Goal: Task Accomplishment & Management: Manage account settings

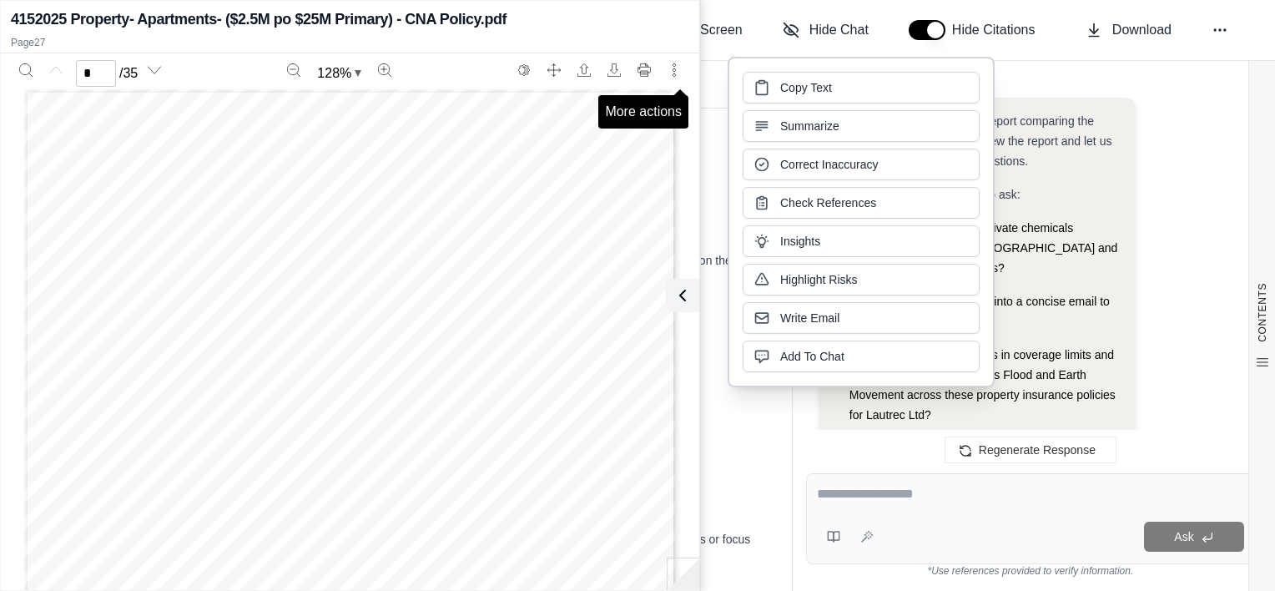
scroll to position [10769, 0]
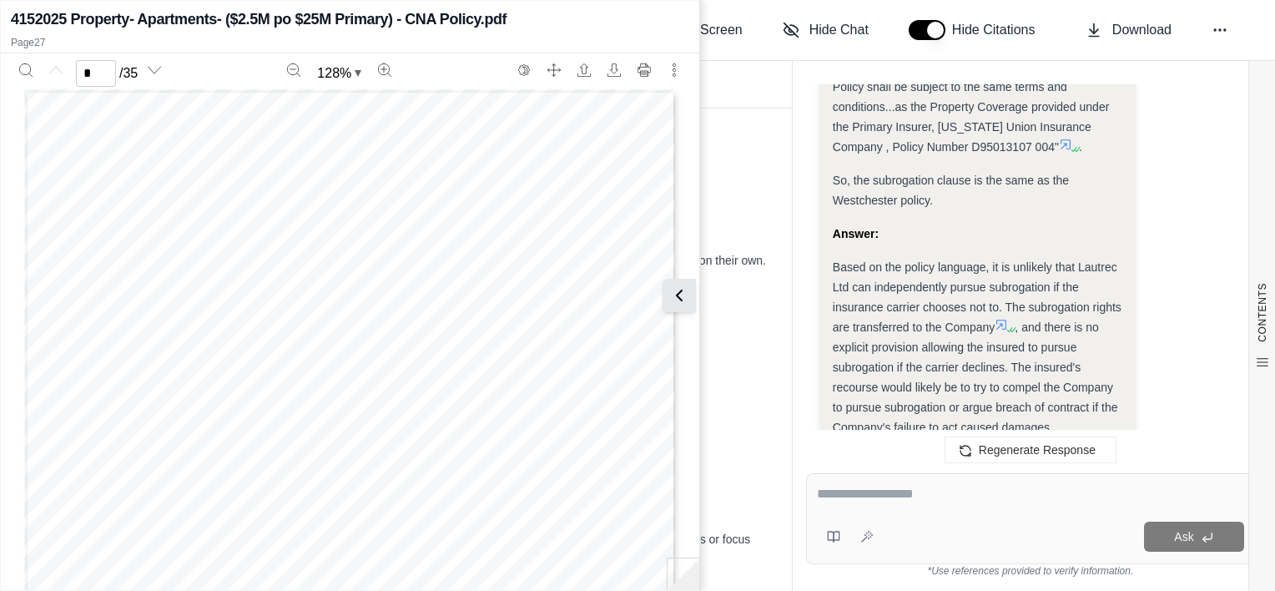
click at [692, 301] on button at bounding box center [678, 295] width 33 height 33
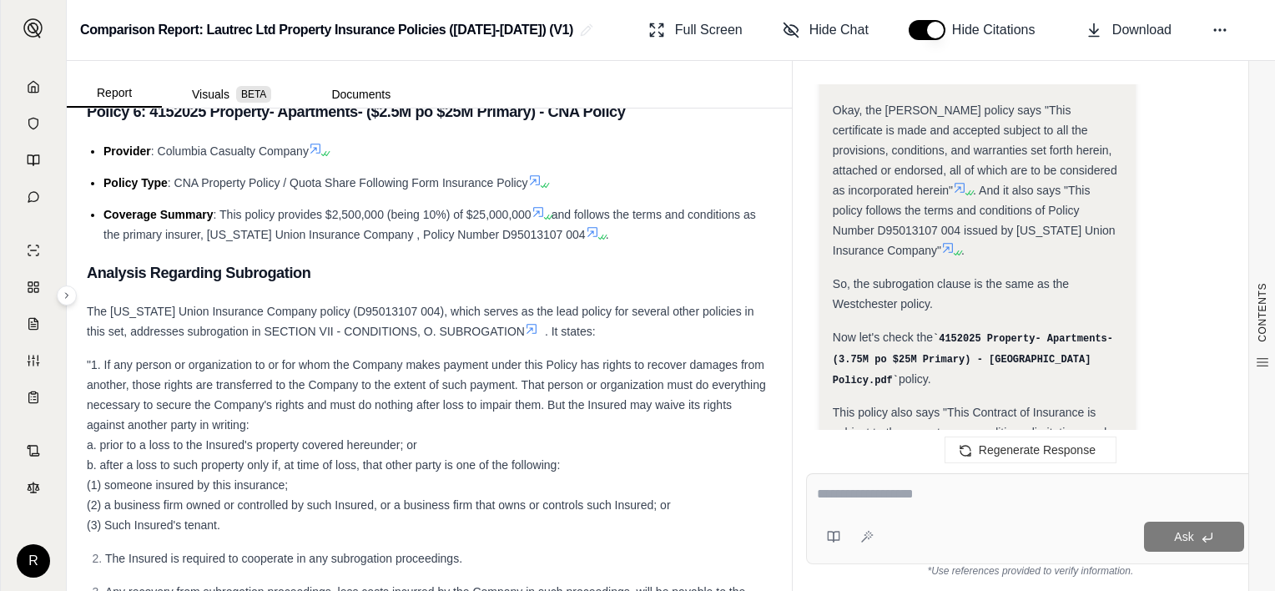
scroll to position [9518, 0]
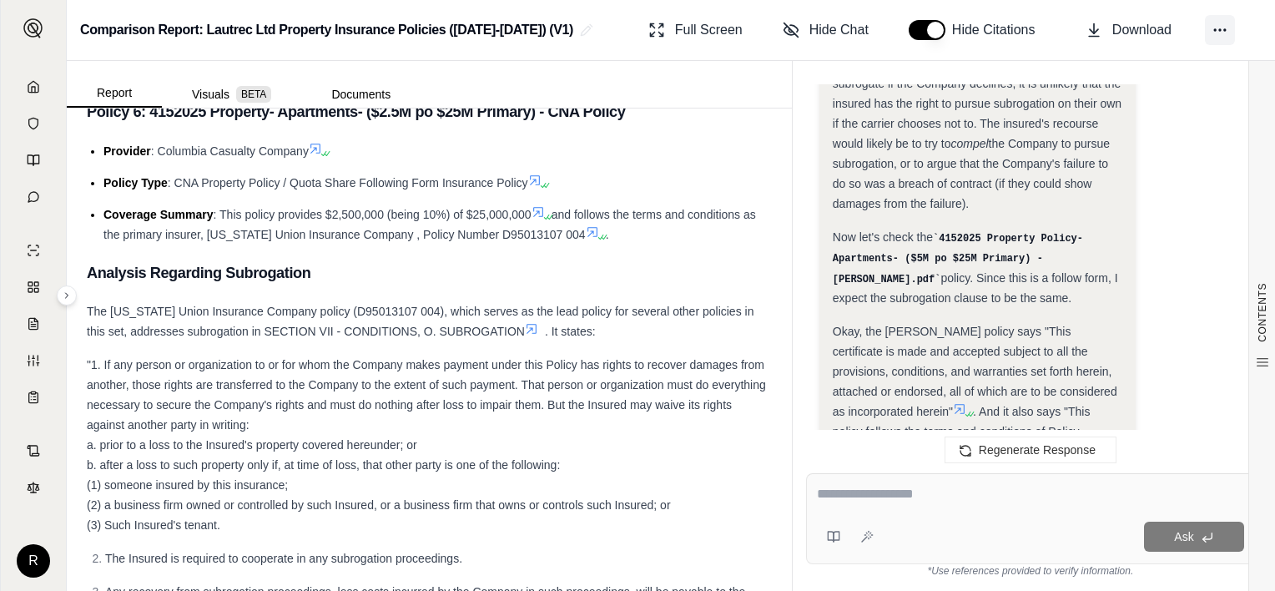
click at [1224, 24] on icon at bounding box center [1219, 30] width 17 height 17
click at [574, 75] on div "Report Visuals BETA Documents" at bounding box center [429, 84] width 725 height 47
click at [42, 23] on img at bounding box center [33, 28] width 20 height 20
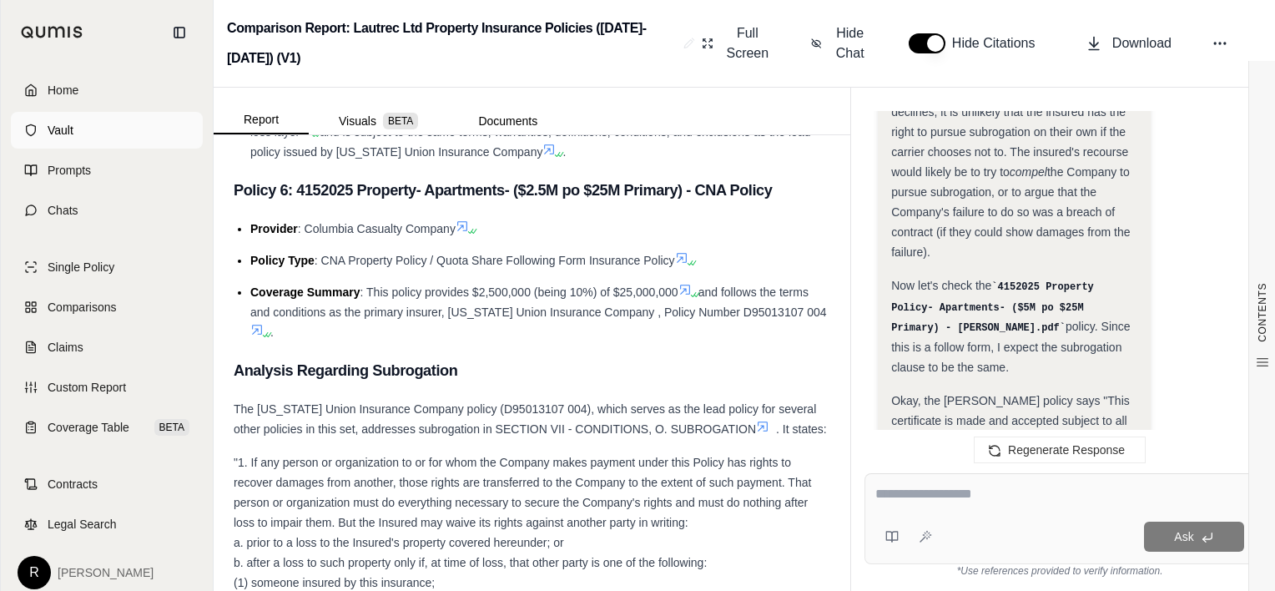
scroll to position [0, 0]
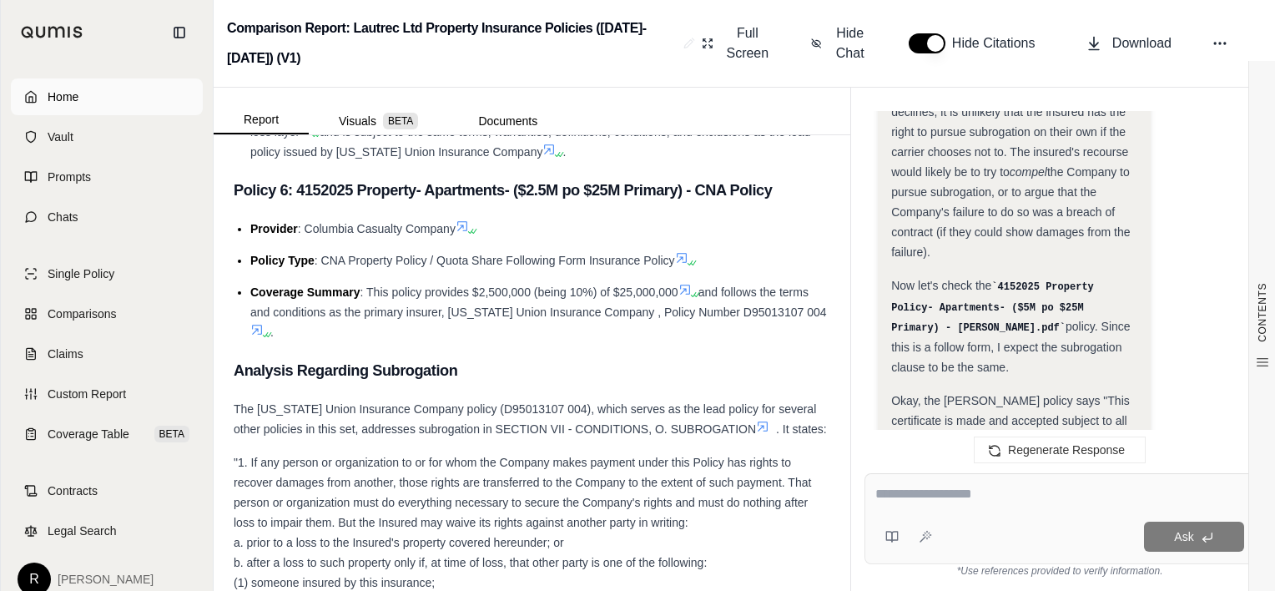
click at [73, 93] on span "Home" at bounding box center [63, 96] width 31 height 17
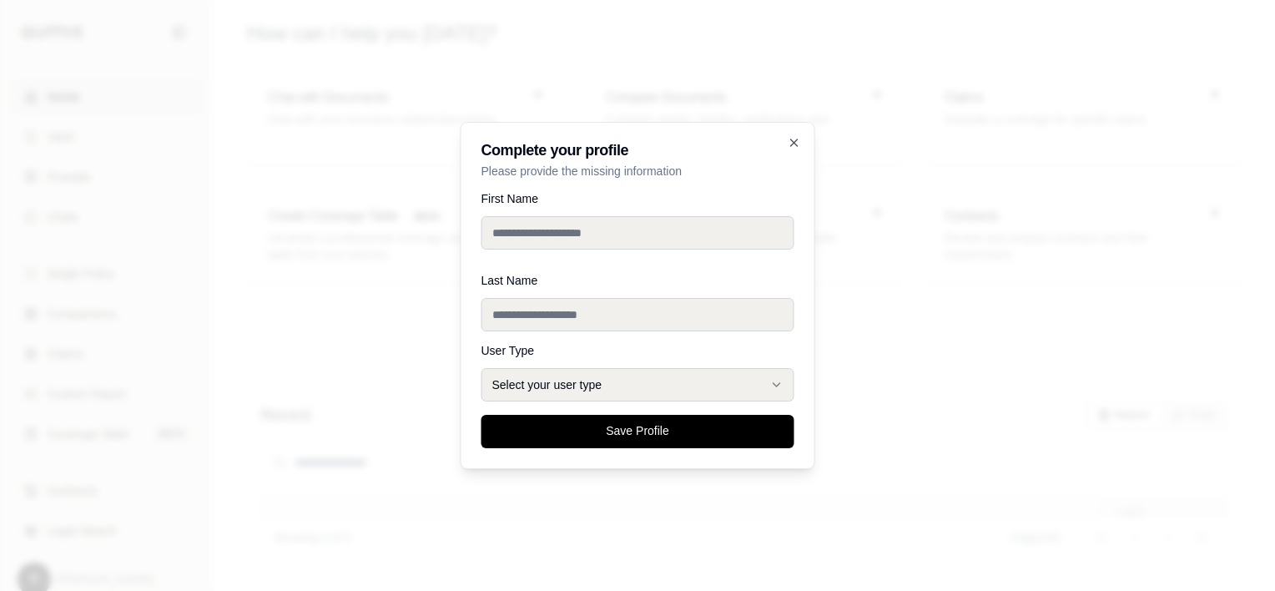
click at [634, 234] on input "First Name" at bounding box center [637, 232] width 313 height 33
click at [471, 276] on div "**********" at bounding box center [637, 295] width 355 height 347
click at [629, 370] on button "Select your user type" at bounding box center [637, 384] width 313 height 33
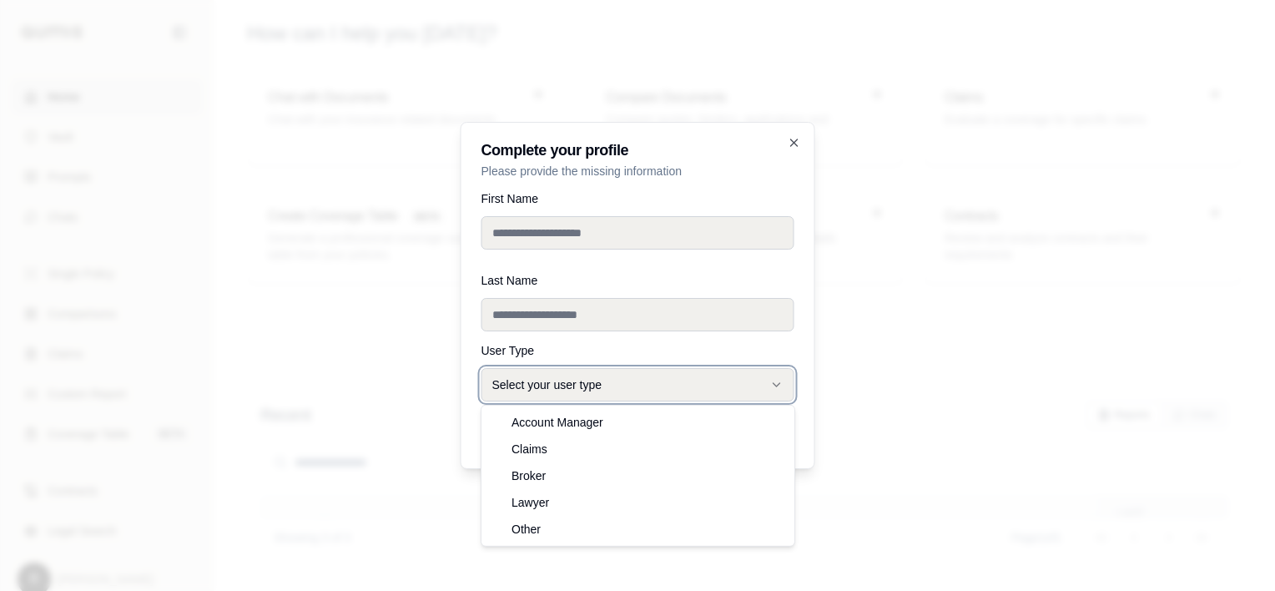
select select "******"
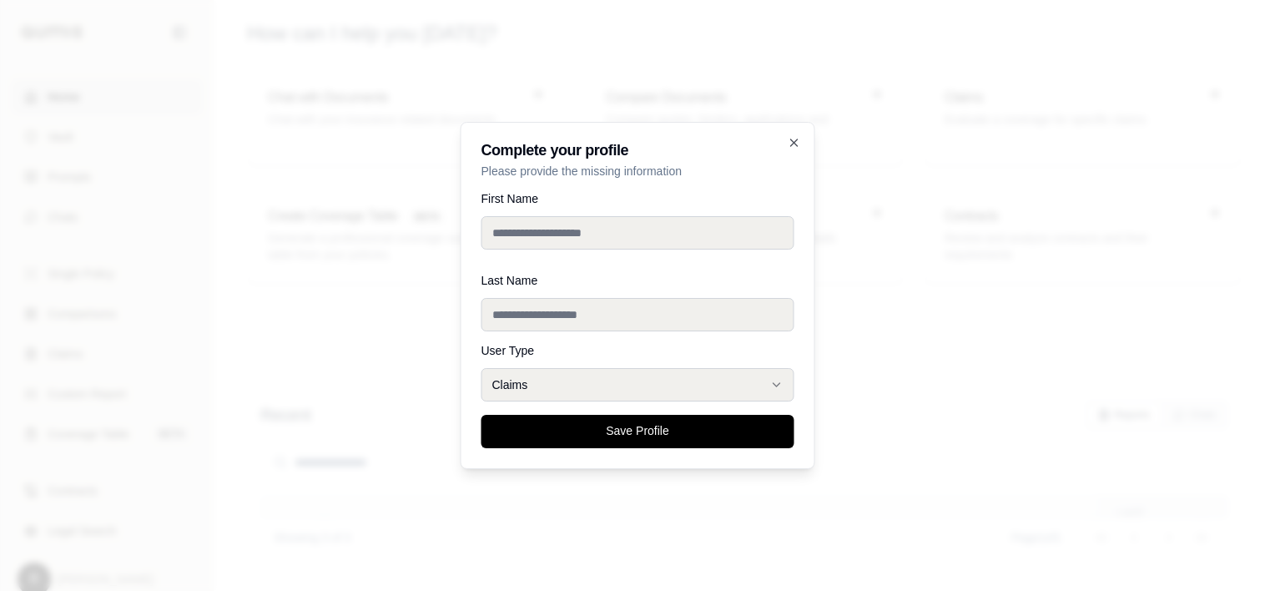
click at [551, 228] on input "First Name" at bounding box center [637, 232] width 313 height 33
type input "****"
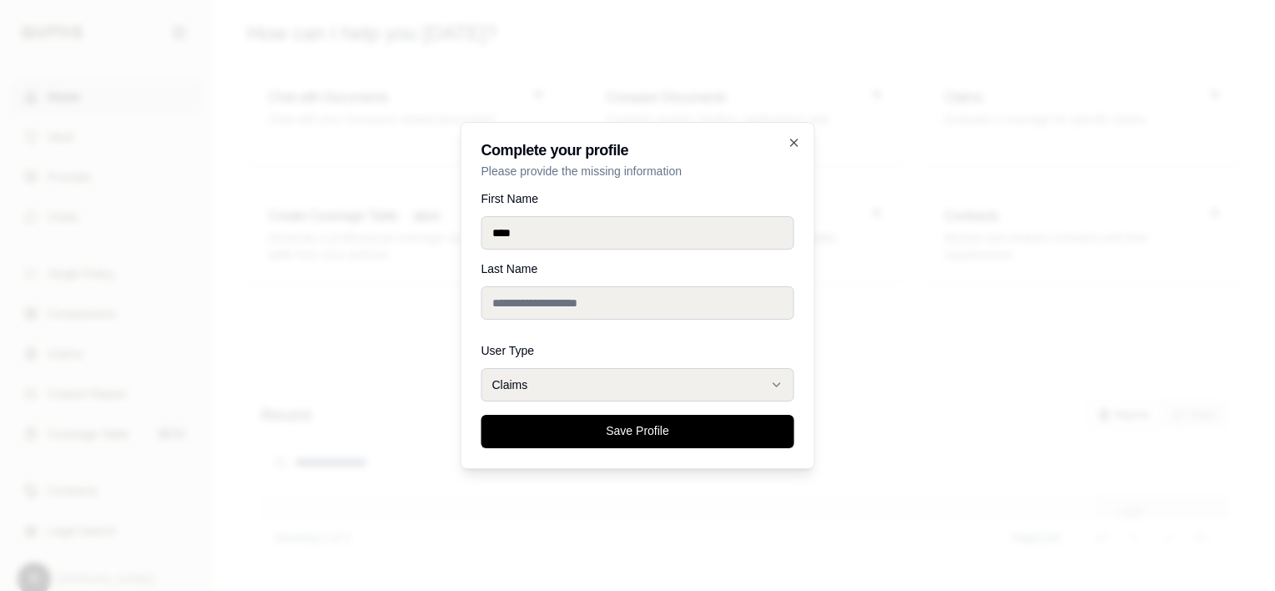
click at [544, 326] on div "Last Name" at bounding box center [637, 297] width 313 height 68
type input "*****"
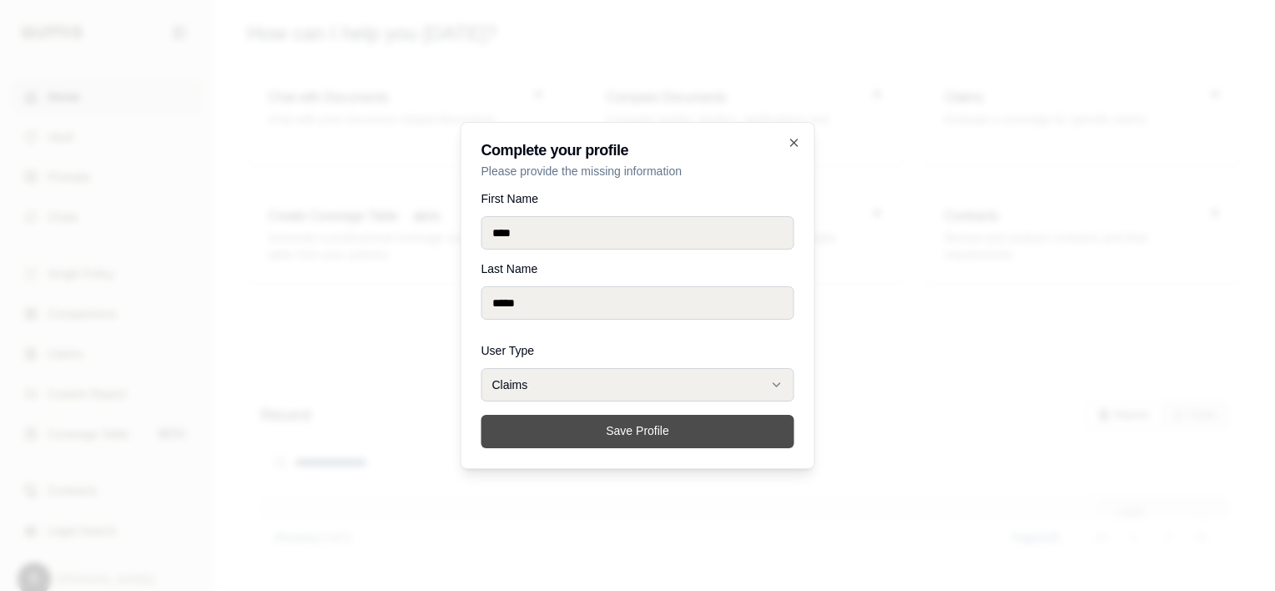
click at [533, 421] on button "Save Profile" at bounding box center [637, 431] width 313 height 33
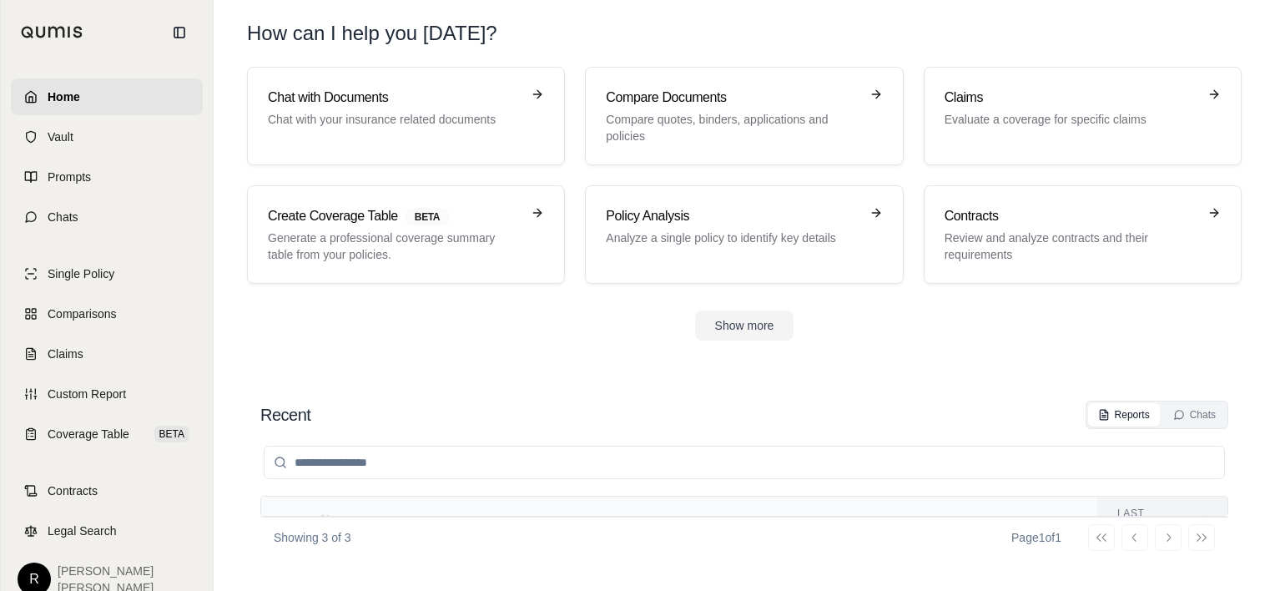
scroll to position [83, 0]
click at [832, 360] on section "Chat with Documents Chat with your insurance related documents Compare Document…" at bounding box center [744, 217] width 1048 height 300
click at [1160, 537] on div "Go to first page Go to previous page Go to next page Go to last page" at bounding box center [1151, 537] width 127 height 27
click at [1130, 499] on th "Last modified" at bounding box center [1162, 520] width 130 height 48
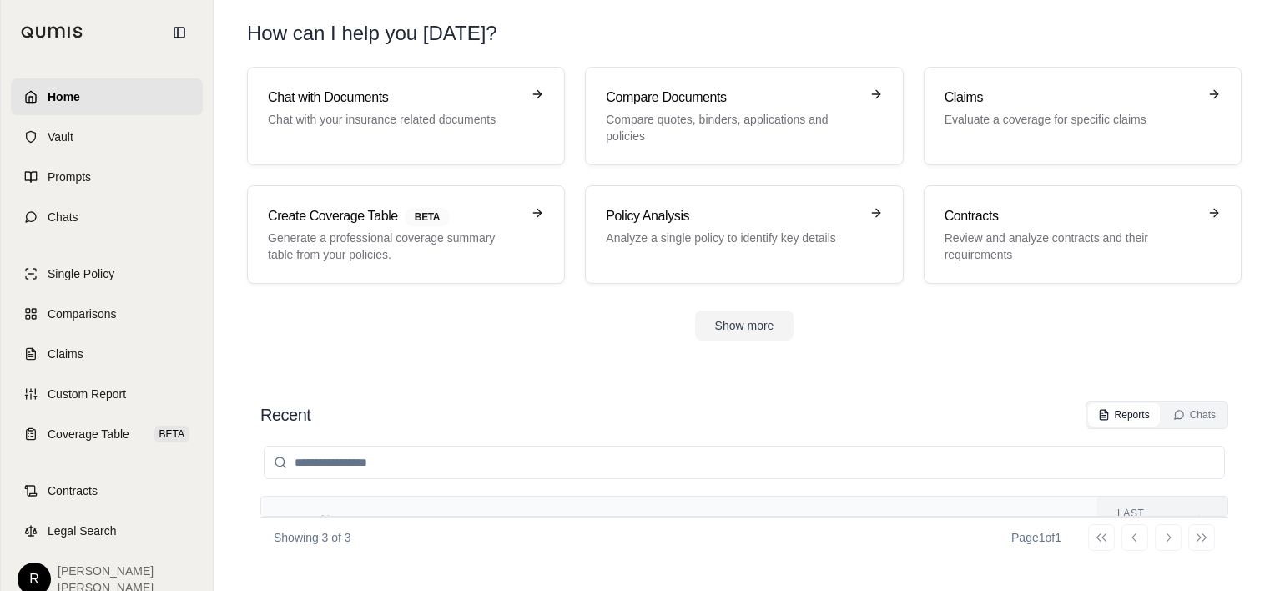
click at [1123, 503] on th "Last modified" at bounding box center [1162, 520] width 130 height 48
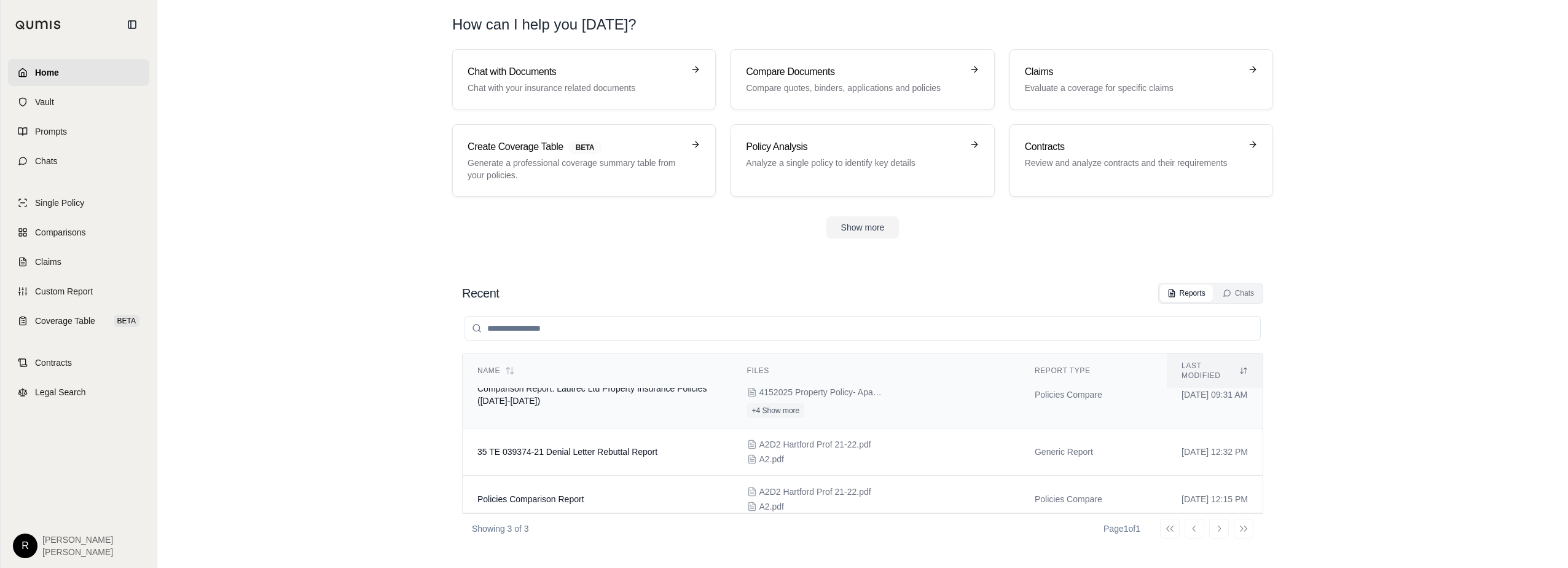
scroll to position [0, 0]
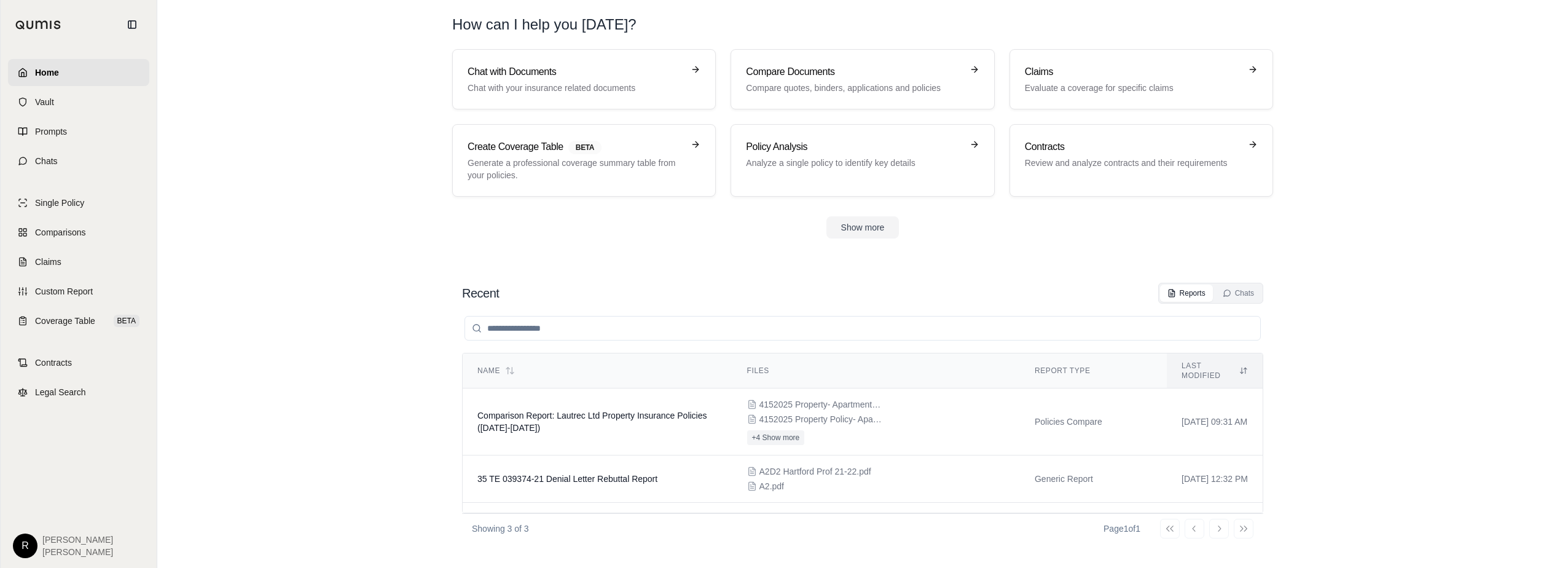
click at [355, 281] on section "Recent Reports Chats Name Files Report Type Last modified Comparison Report: La…" at bounding box center [862, 413] width 1401 height 309
click at [398, 365] on section "Recent Reports Chats Name Files Report Type Last modified Comparison Report: La…" at bounding box center [862, 413] width 1401 height 309
